Goal: Communication & Community: Answer question/provide support

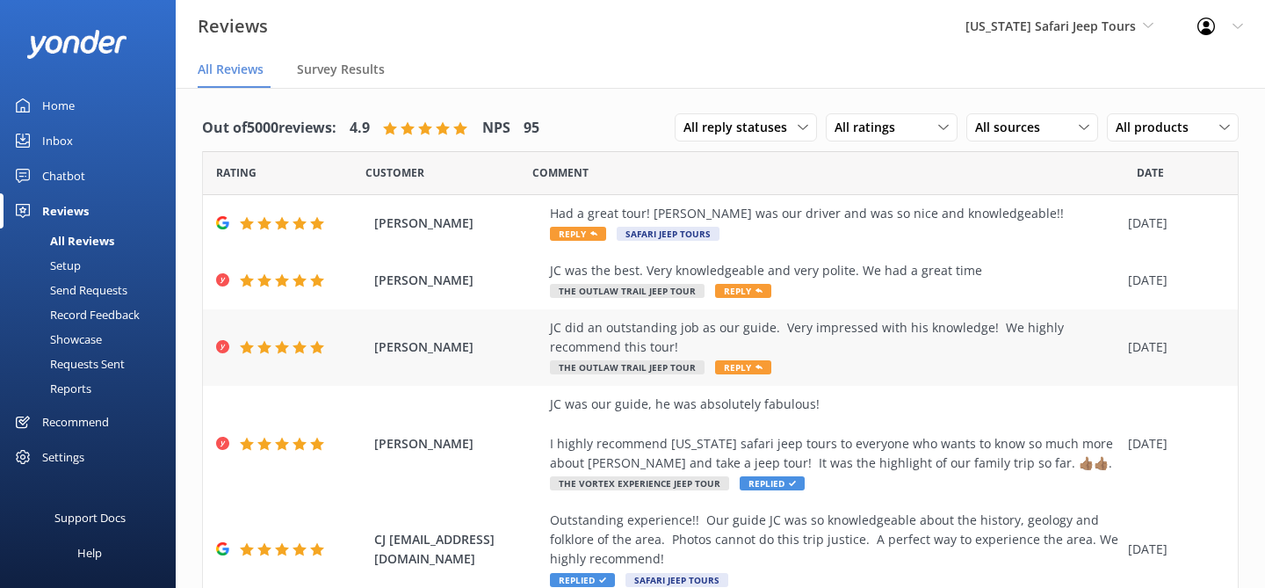
click at [815, 348] on div "JC did an outstanding job as our guide. Very impressed with his knowledge! We h…" at bounding box center [834, 338] width 569 height 40
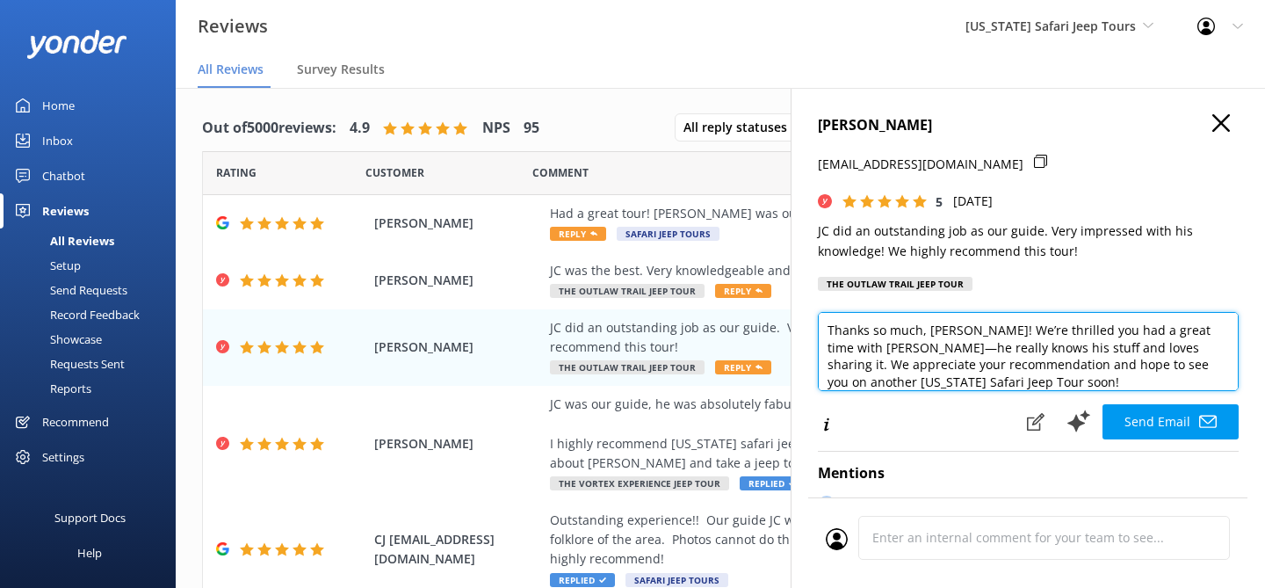
click at [919, 391] on textarea "Thanks so much, CJ! We’re thrilled you had a great time with JC—he really knows…" at bounding box center [1028, 351] width 421 height 79
type textarea "Thanks so much, CJ! We’re thrilled you had a great time with JC—he really knows…"
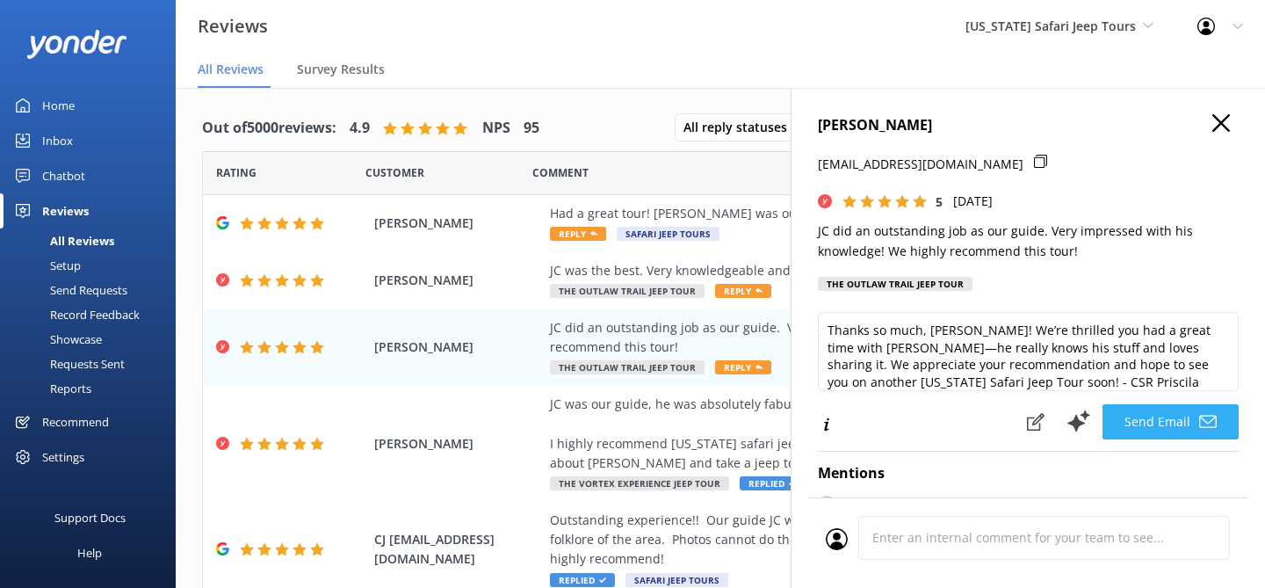
click at [1164, 439] on button "Send Email" at bounding box center [1170, 421] width 136 height 35
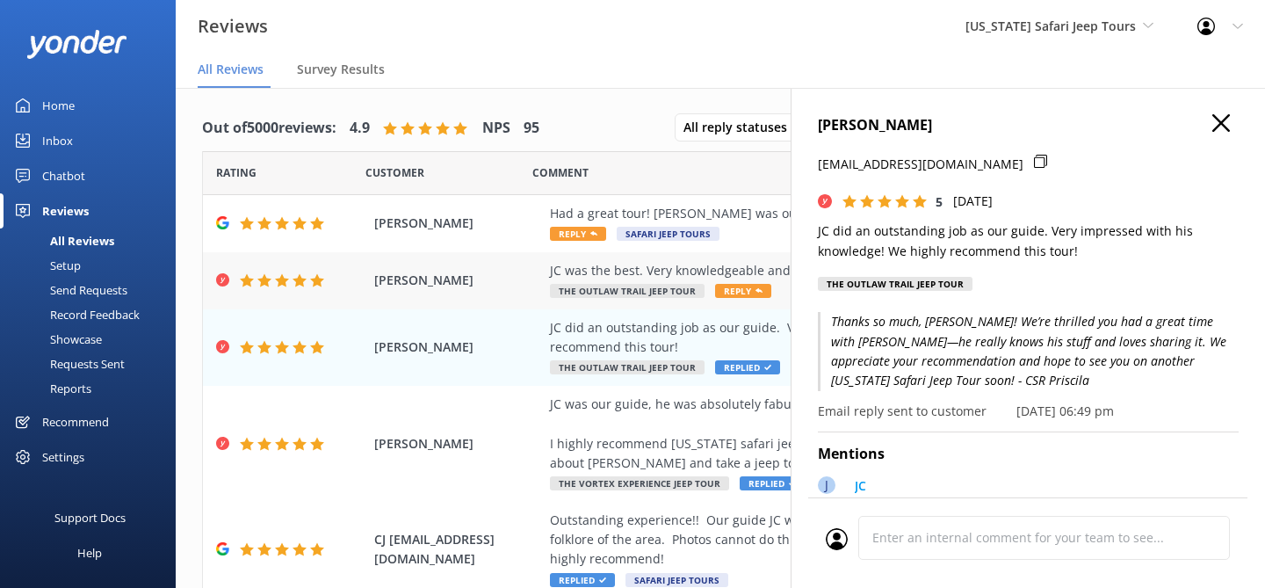
click at [674, 265] on div "JC was the best. Very knowledgeable and very polite. We had a great time" at bounding box center [834, 270] width 569 height 19
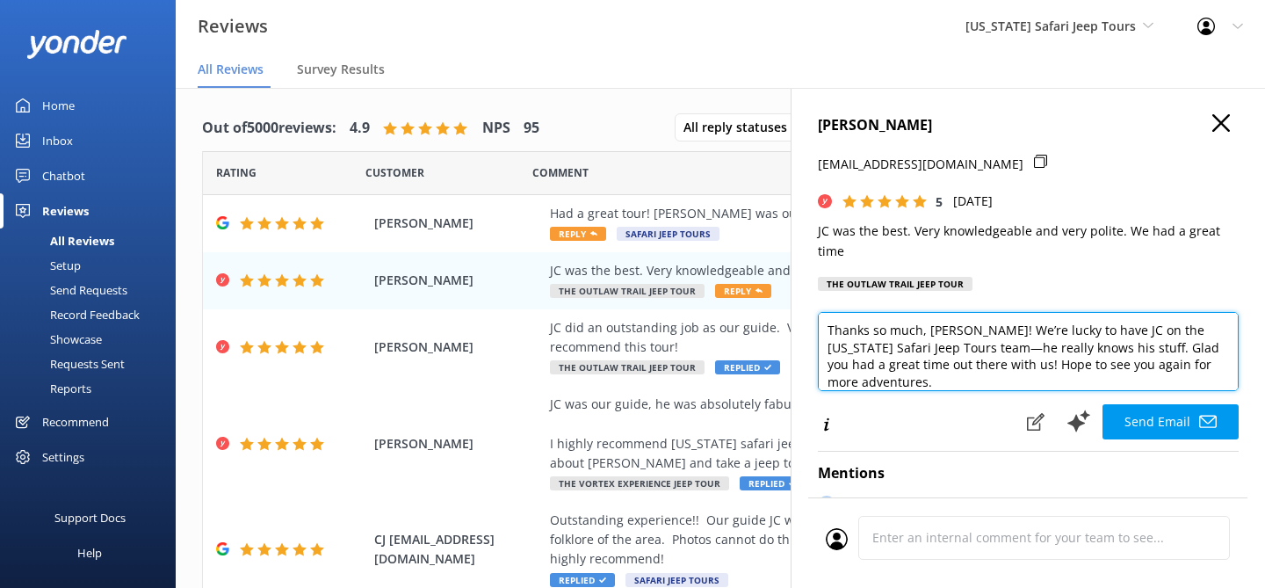
click at [1182, 368] on textarea "Thanks so much, Ray! We’re lucky to have JC on the Arizona Safari Jeep Tours te…" at bounding box center [1028, 351] width 421 height 79
type textarea "Thanks so much, Ray! We’re lucky to have JC on the Arizona Safari Jeep Tours te…"
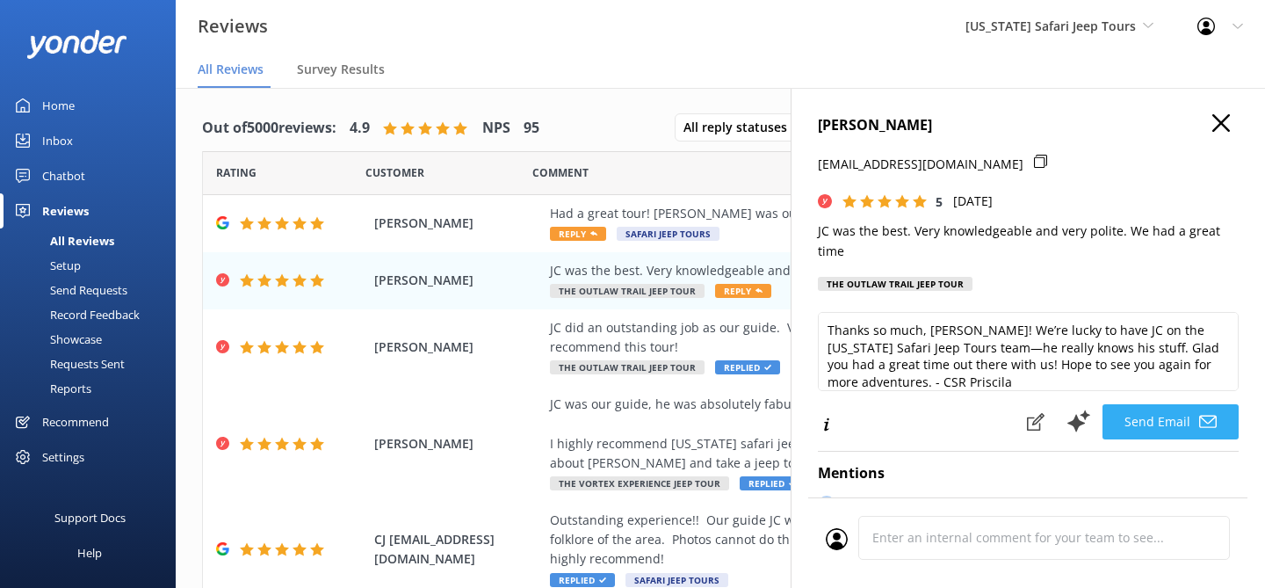
click at [1129, 413] on button "Send Email" at bounding box center [1170, 421] width 136 height 35
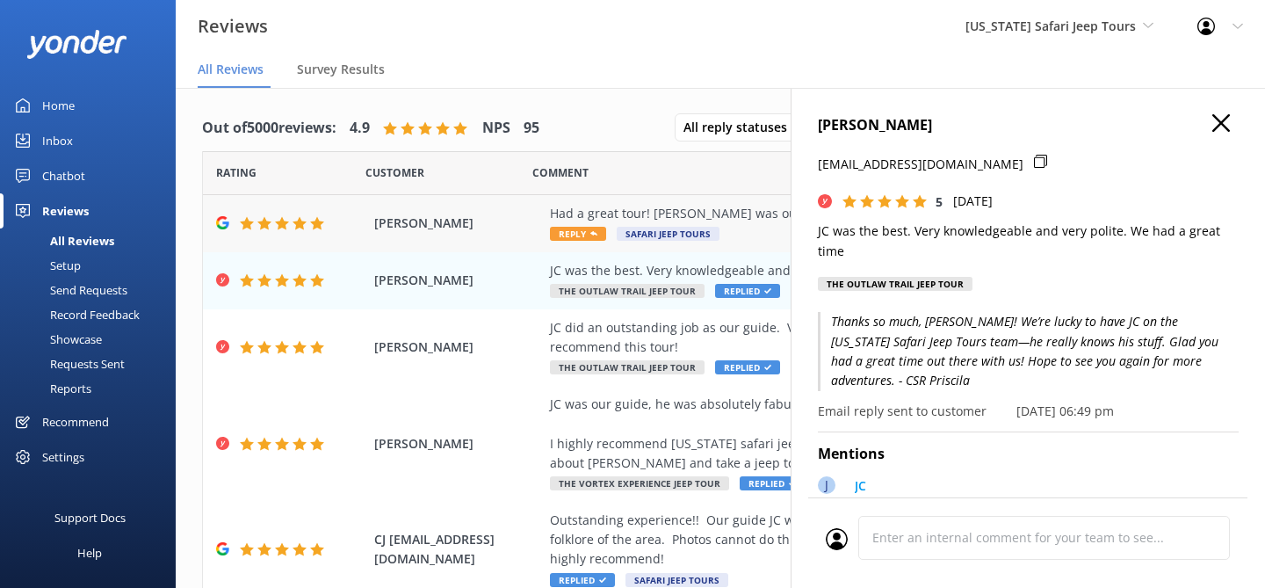
click at [775, 217] on div "Had a great tour! Lee was our driver and was so nice and knowledgeable!!" at bounding box center [834, 213] width 569 height 19
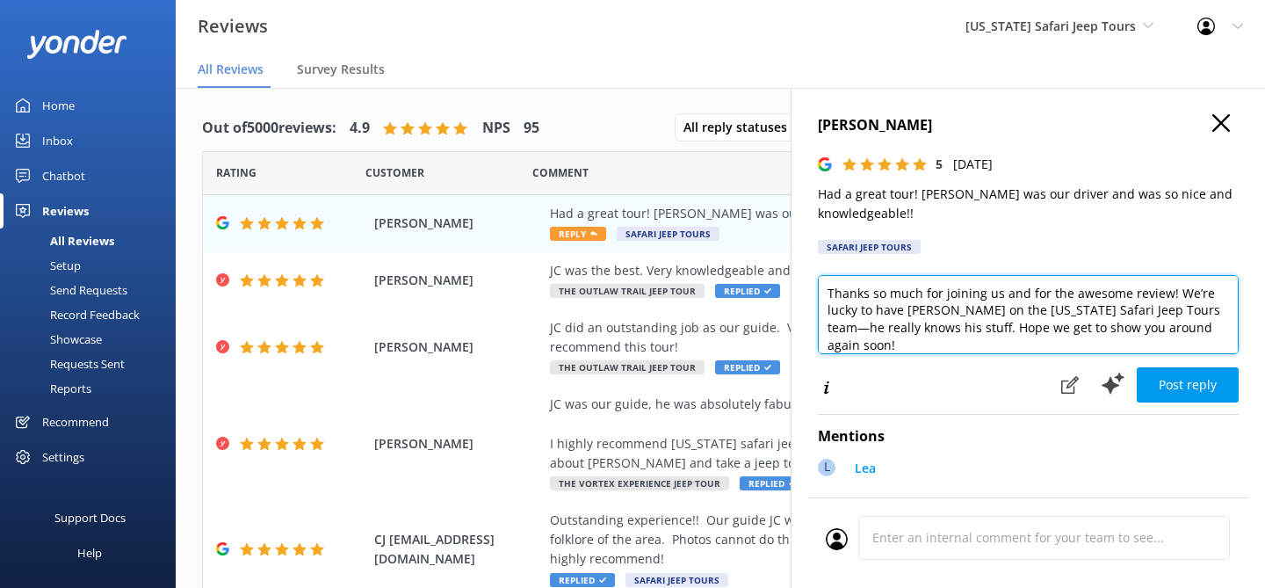
click at [925, 314] on textarea "Thanks so much for joining us and for the awesome review! We’re lucky to have L…" at bounding box center [1028, 314] width 421 height 79
click at [1194, 329] on textarea "Thanks so much for joining us and for the awesome review! We’re lucky to have L…" at bounding box center [1028, 314] width 421 height 79
type textarea "Thanks so much for joining us and for the awesome review! We’re lucky to have L…"
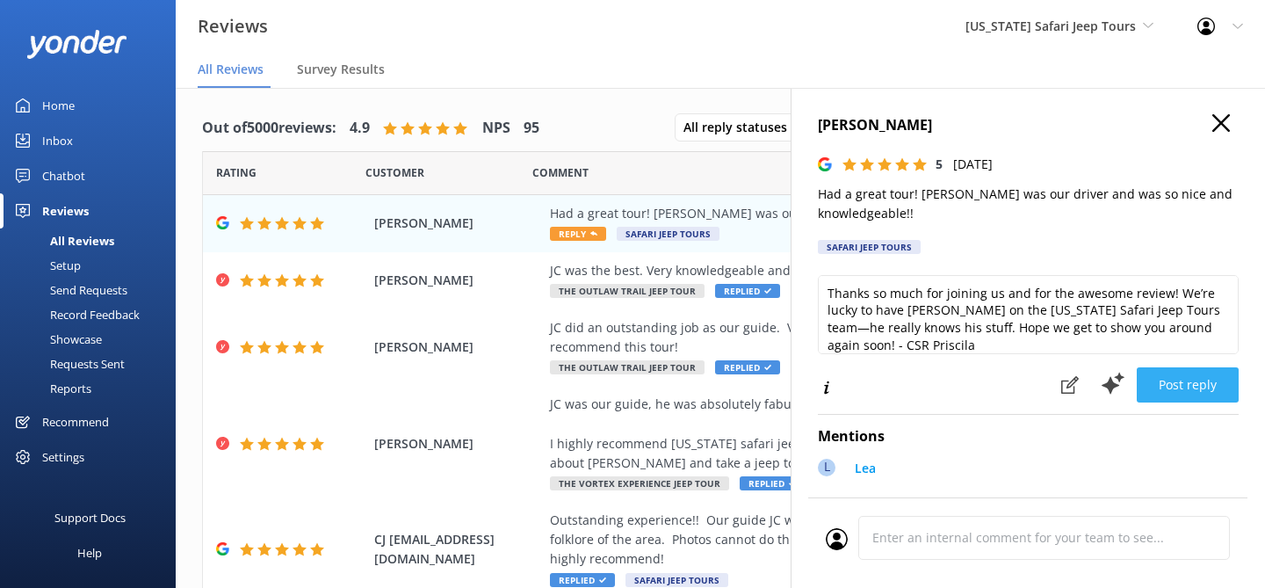
click at [1193, 379] on button "Post reply" at bounding box center [1188, 384] width 102 height 35
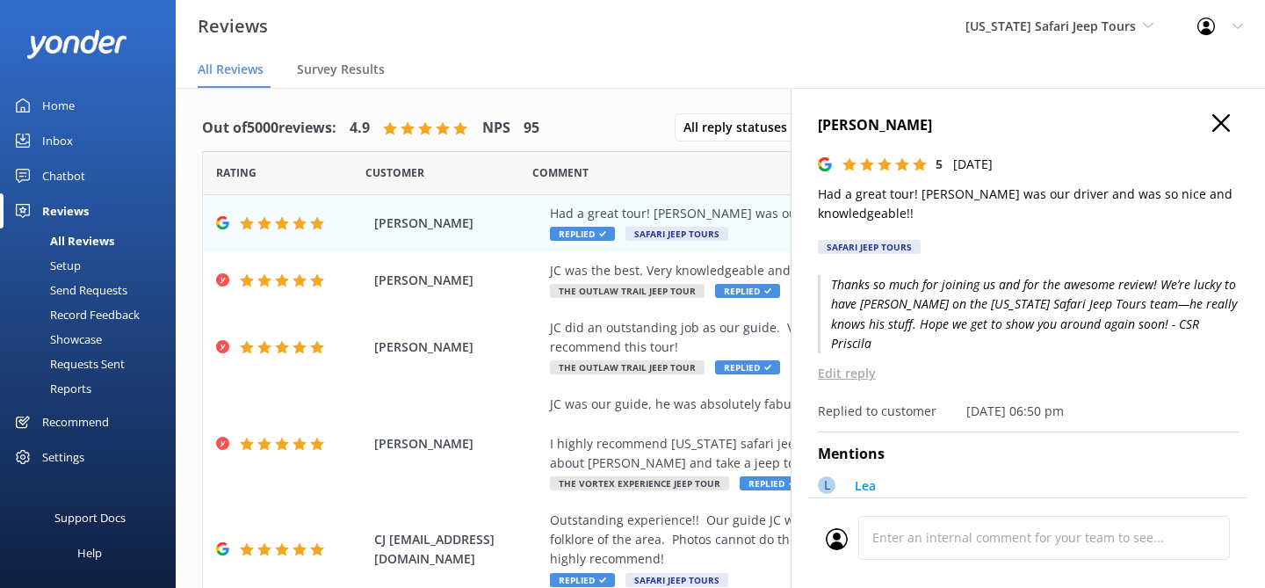
click at [1220, 126] on icon "button" at bounding box center [1221, 123] width 18 height 18
